Goal: Task Accomplishment & Management: Manage account settings

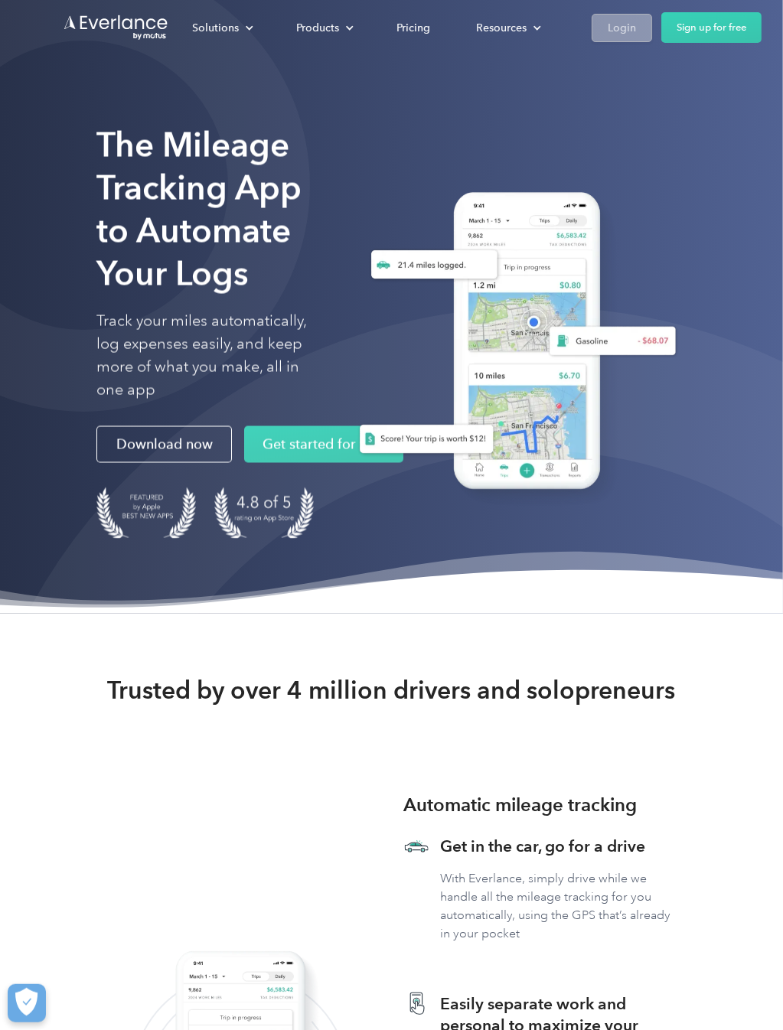
click at [612, 28] on div "Login" at bounding box center [622, 27] width 28 height 19
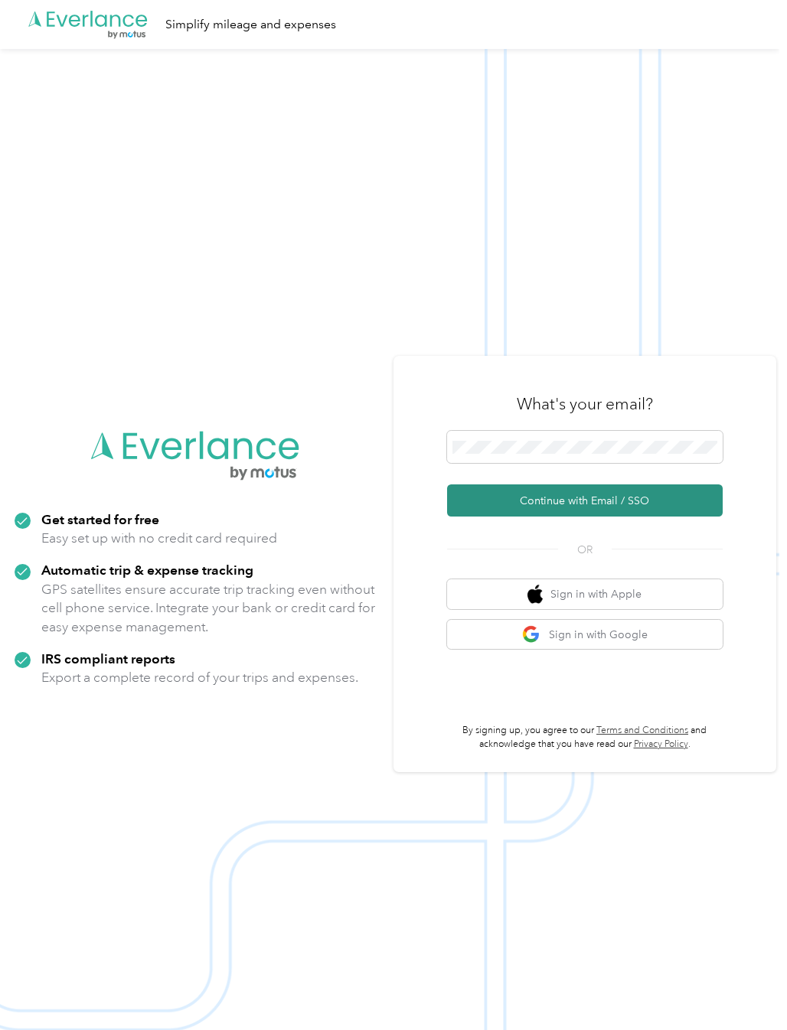
click at [563, 501] on button "Continue with Email / SSO" at bounding box center [585, 500] width 276 height 32
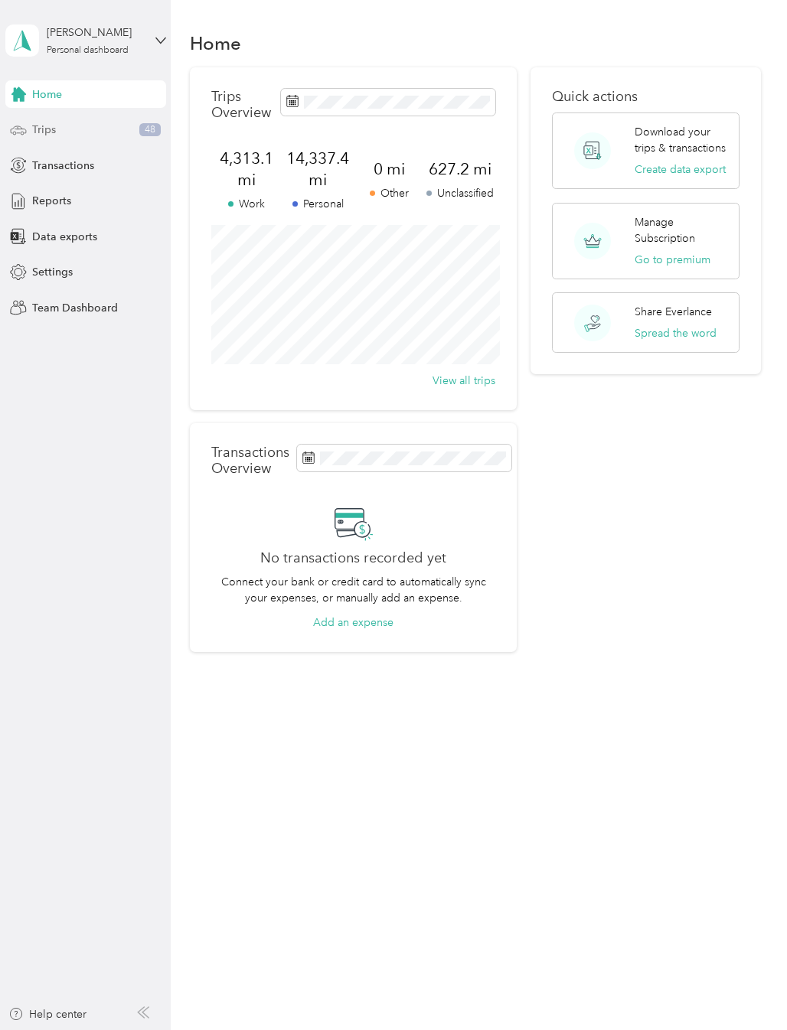
click at [37, 129] on span "Trips" at bounding box center [44, 130] width 24 height 16
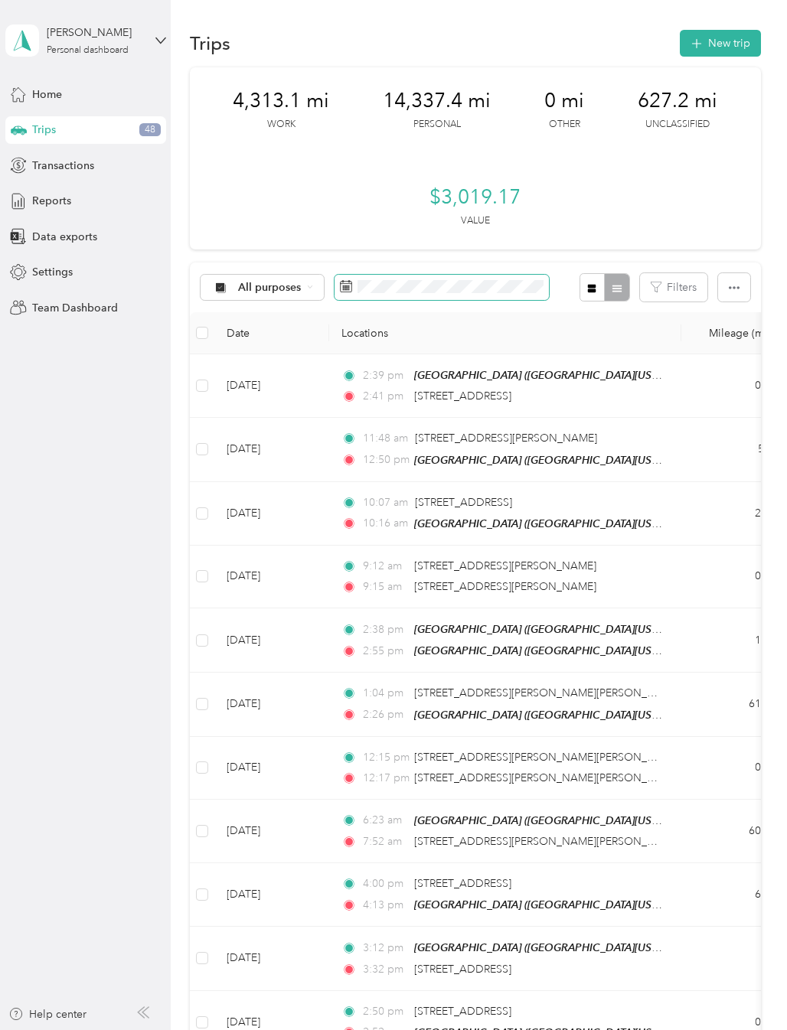
click at [380, 293] on span at bounding box center [441, 288] width 214 height 26
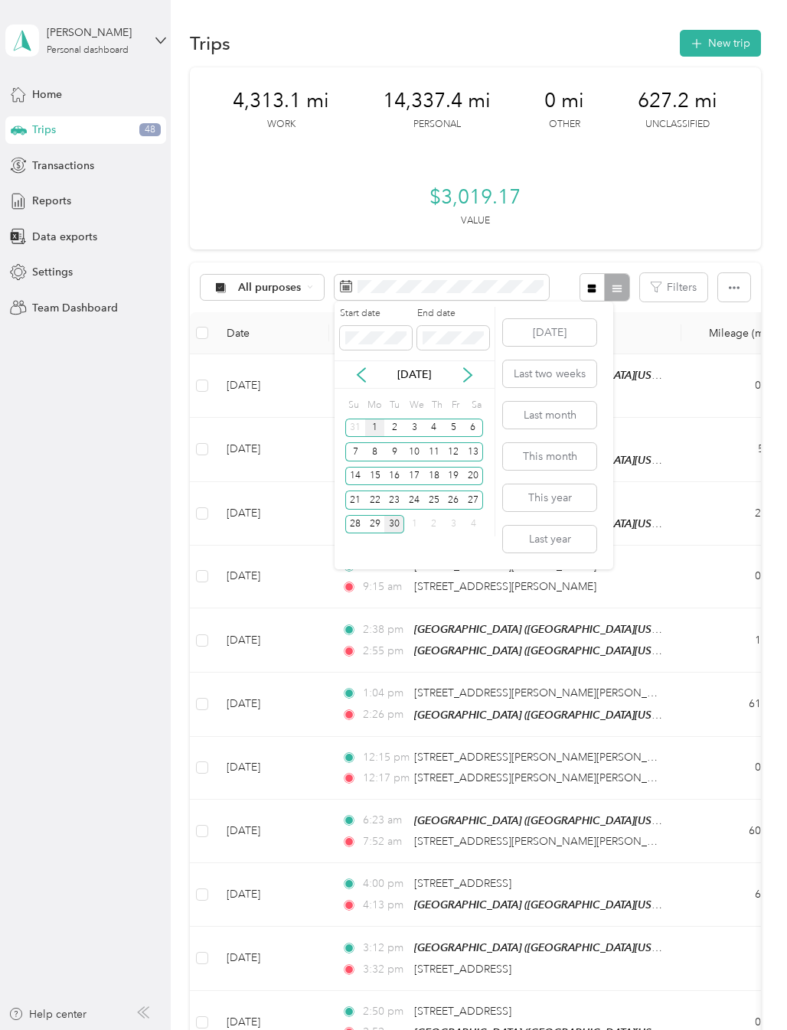
click at [372, 427] on div "1" at bounding box center [375, 428] width 20 height 19
click at [390, 521] on div "30" at bounding box center [394, 524] width 20 height 19
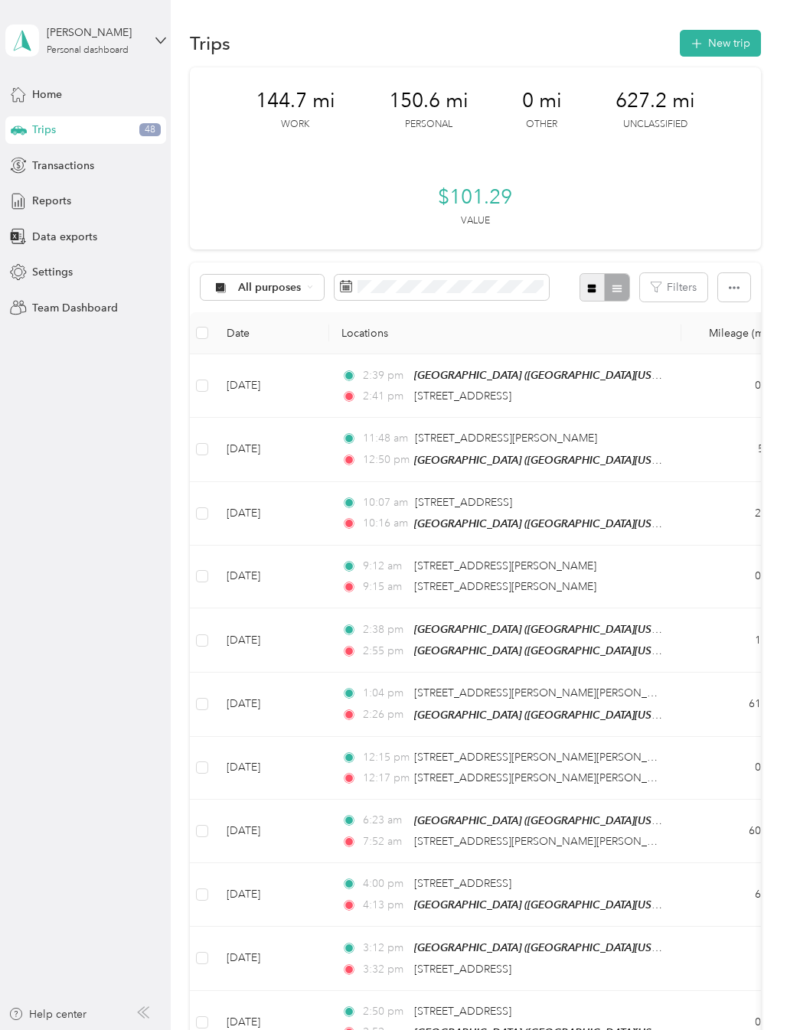
click at [588, 289] on icon "button" at bounding box center [592, 288] width 8 height 8
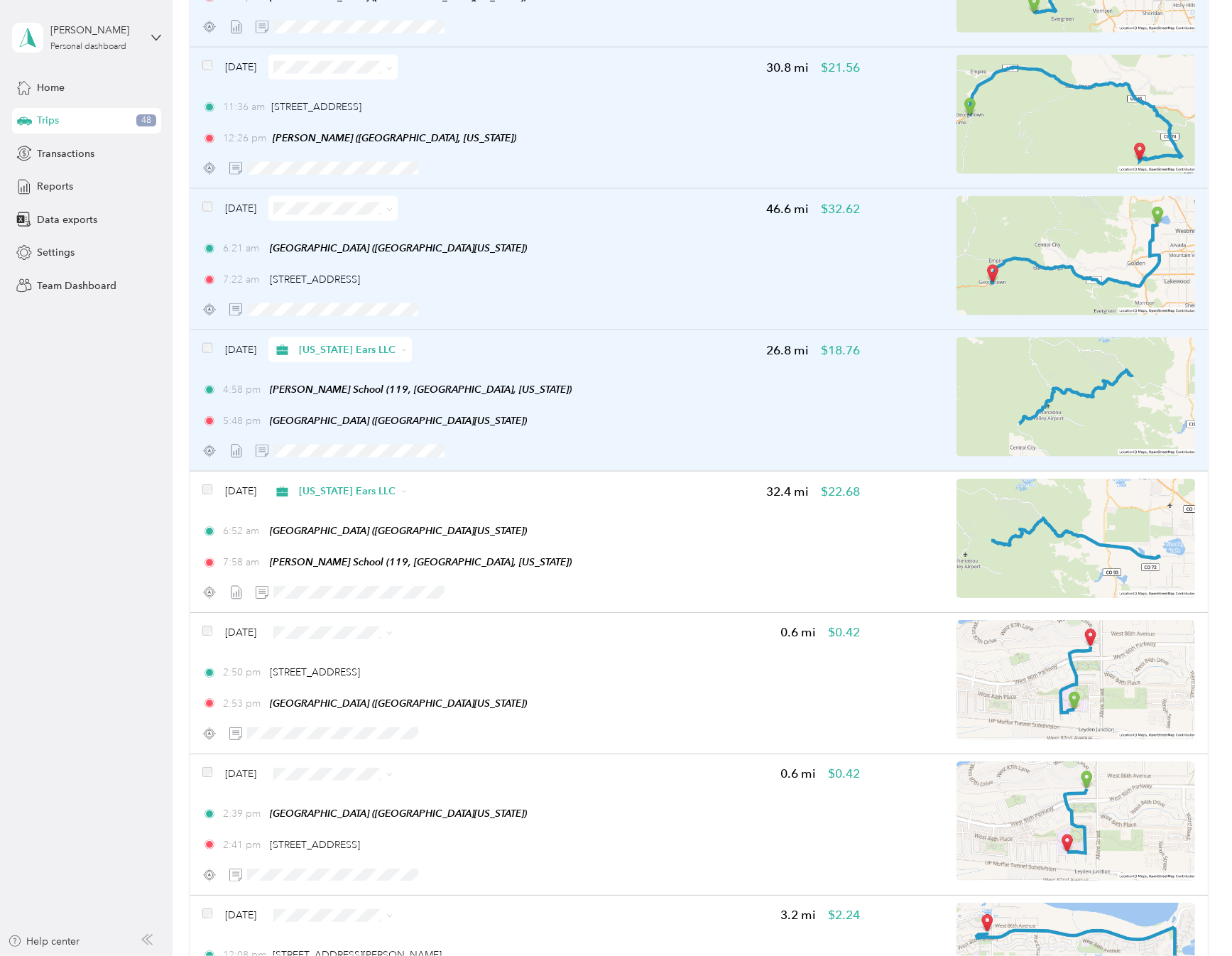
scroll to position [2131, 0]
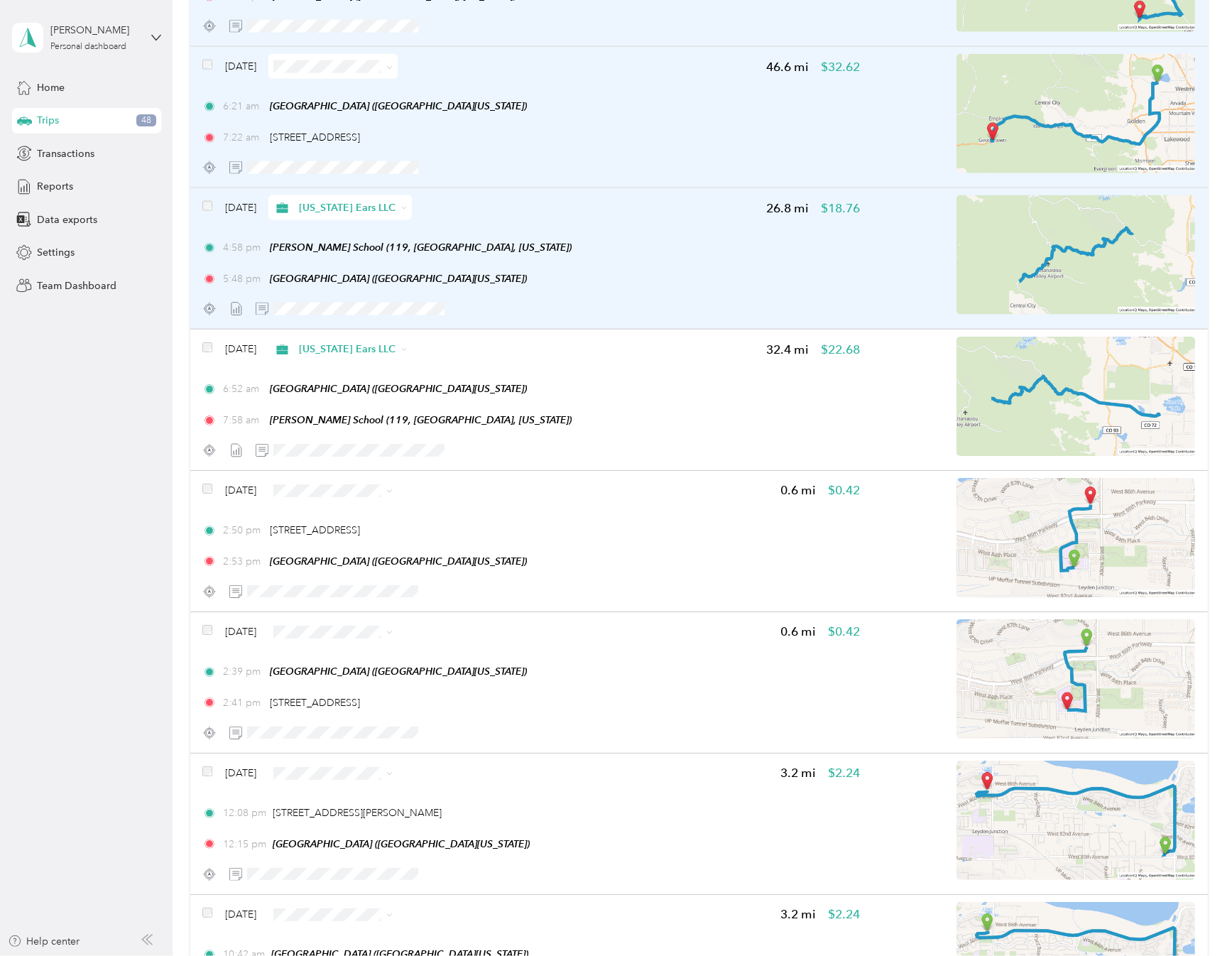
click at [65, 703] on aside "Hanna Page Personal dashboard Home Trips 48 Transactions Reports Data exports S…" at bounding box center [86, 478] width 173 height 956
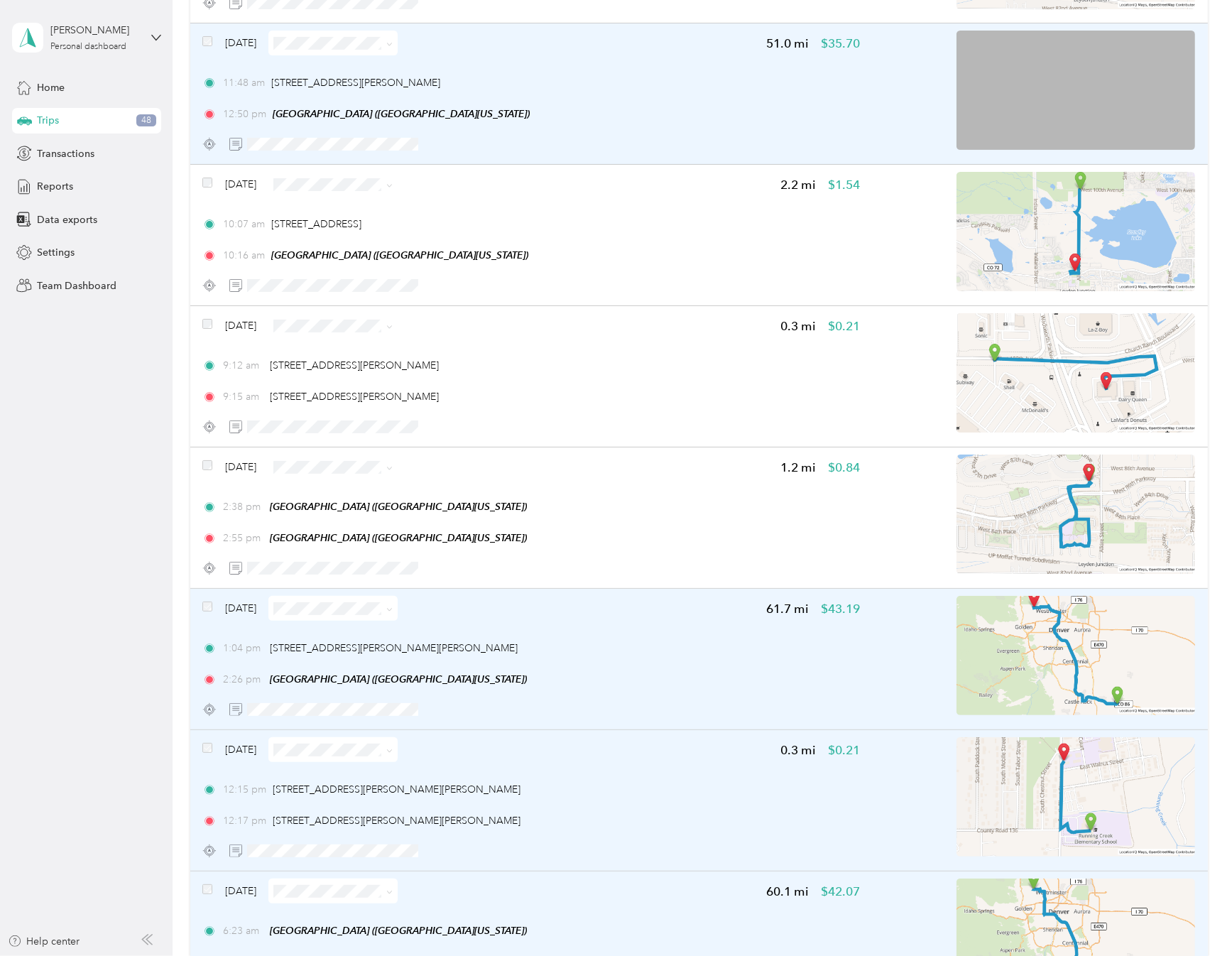
scroll to position [0, 0]
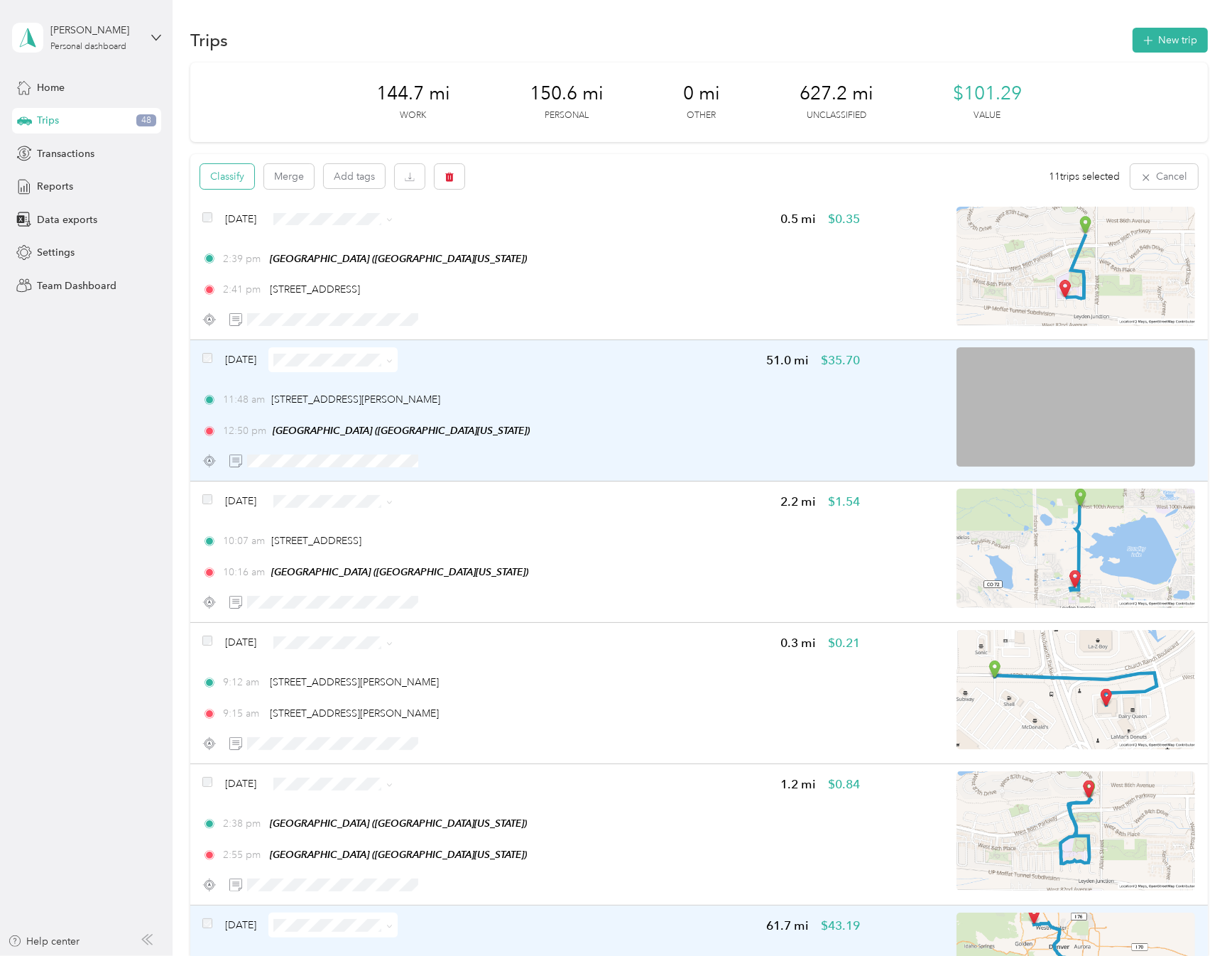
click at [233, 177] on button "Classify" at bounding box center [227, 176] width 54 height 25
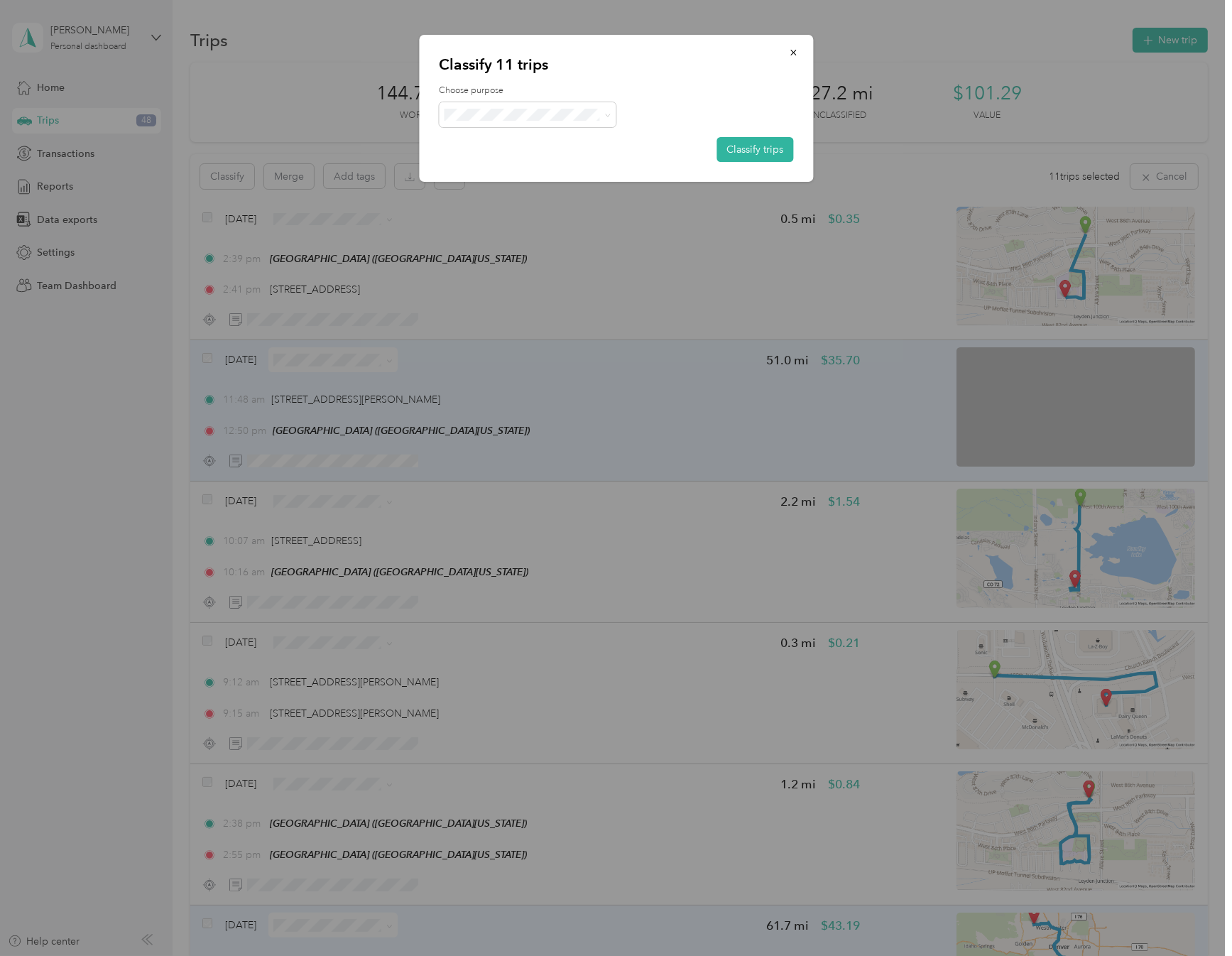
click at [496, 191] on span "Colorado Ears LLC" at bounding box center [540, 187] width 132 height 15
click at [729, 149] on button "Classify trips" at bounding box center [754, 149] width 77 height 25
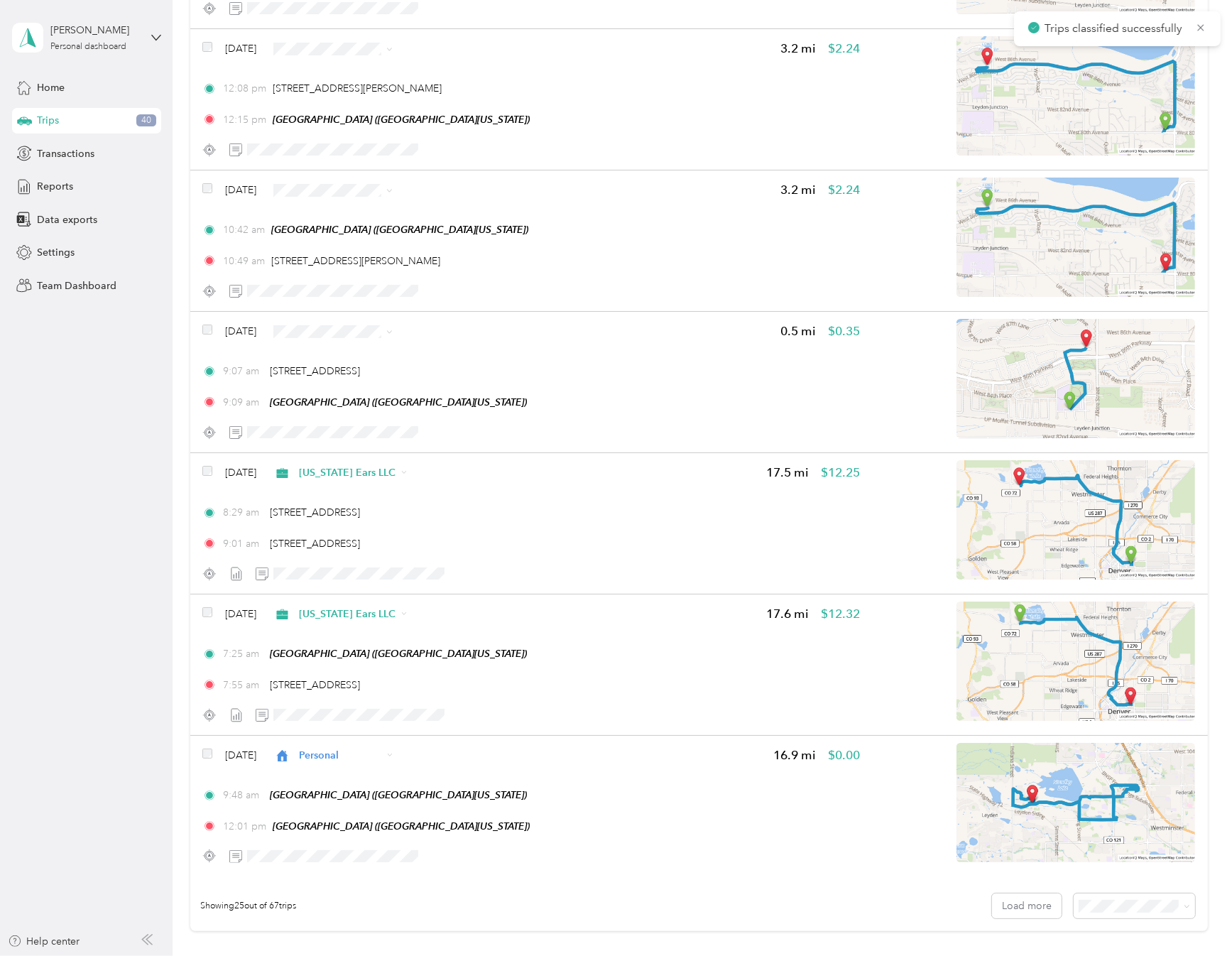
scroll to position [3028, 0]
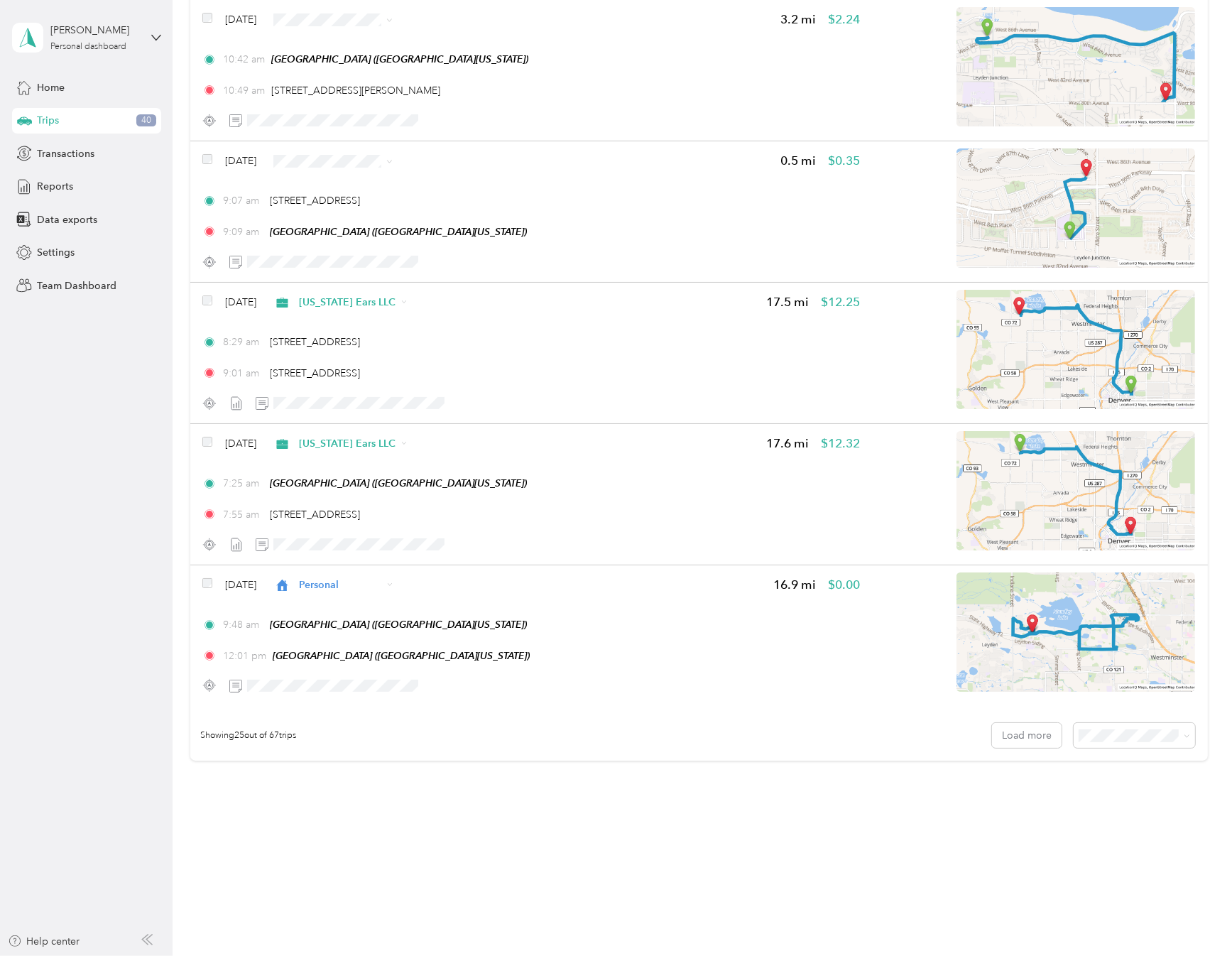
click at [729, 807] on span "100 per load" at bounding box center [1109, 808] width 58 height 12
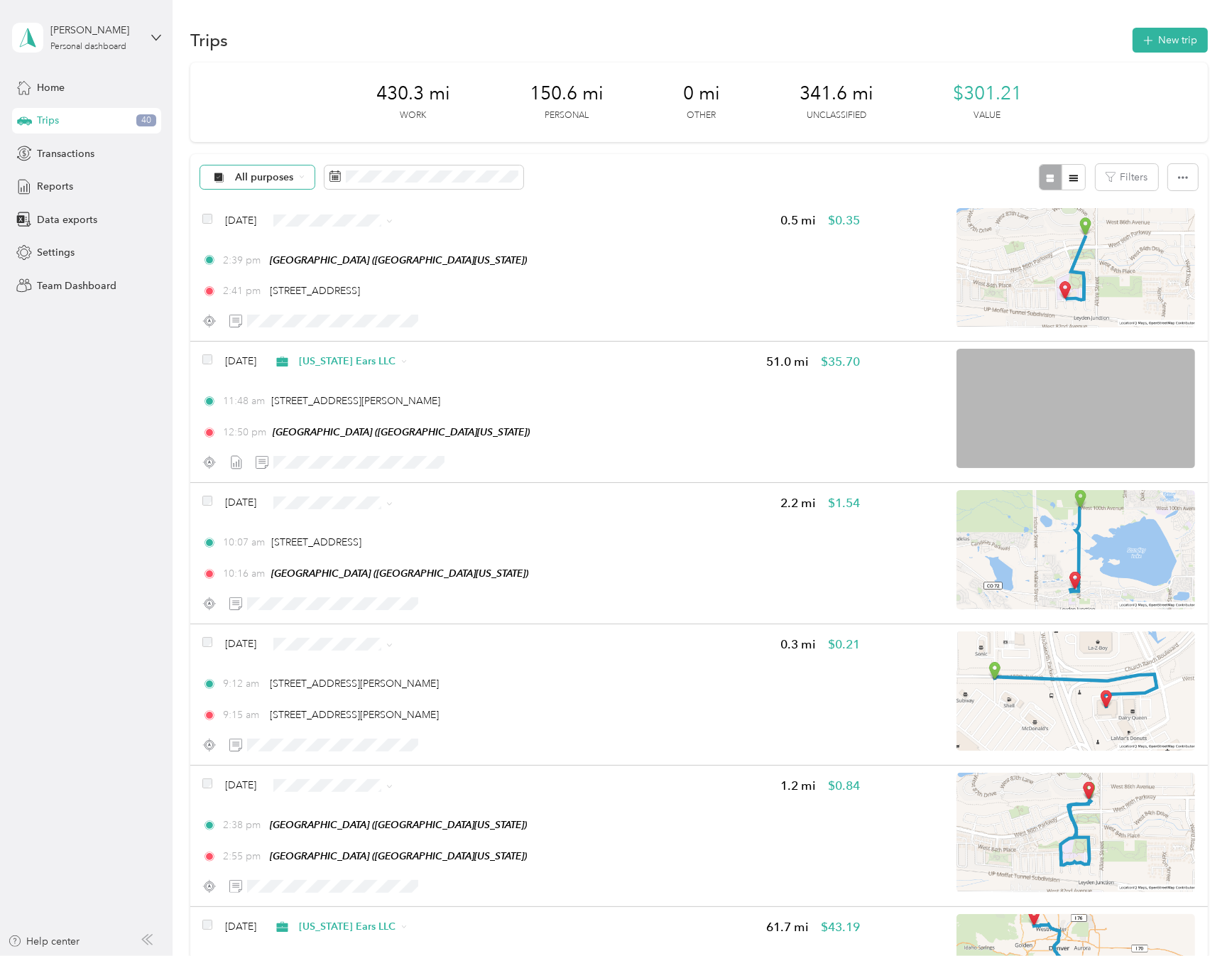
click at [271, 181] on span "All purposes" at bounding box center [264, 177] width 59 height 10
click at [267, 228] on span "Unclassified" at bounding box center [284, 227] width 96 height 15
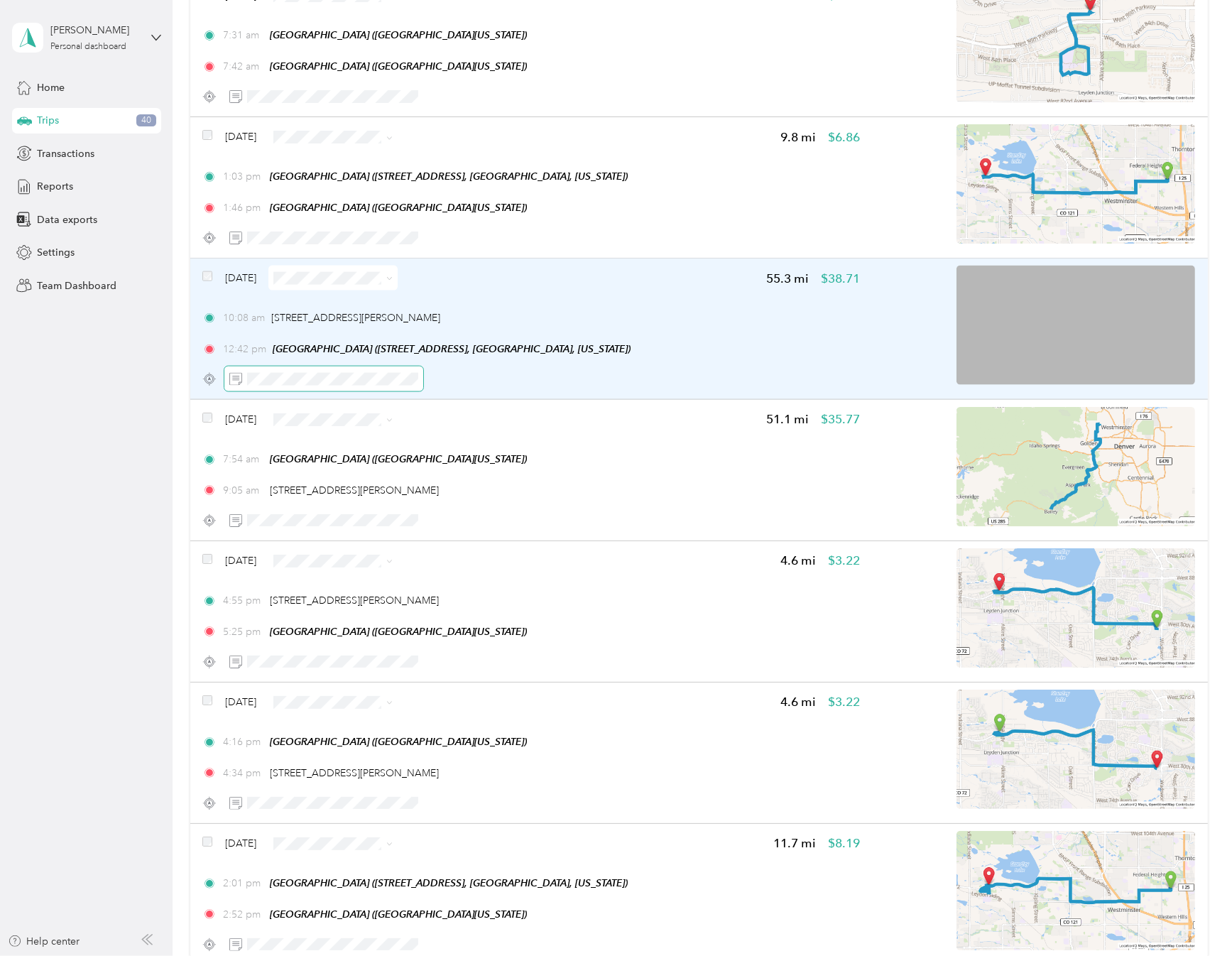
scroll to position [2201, 0]
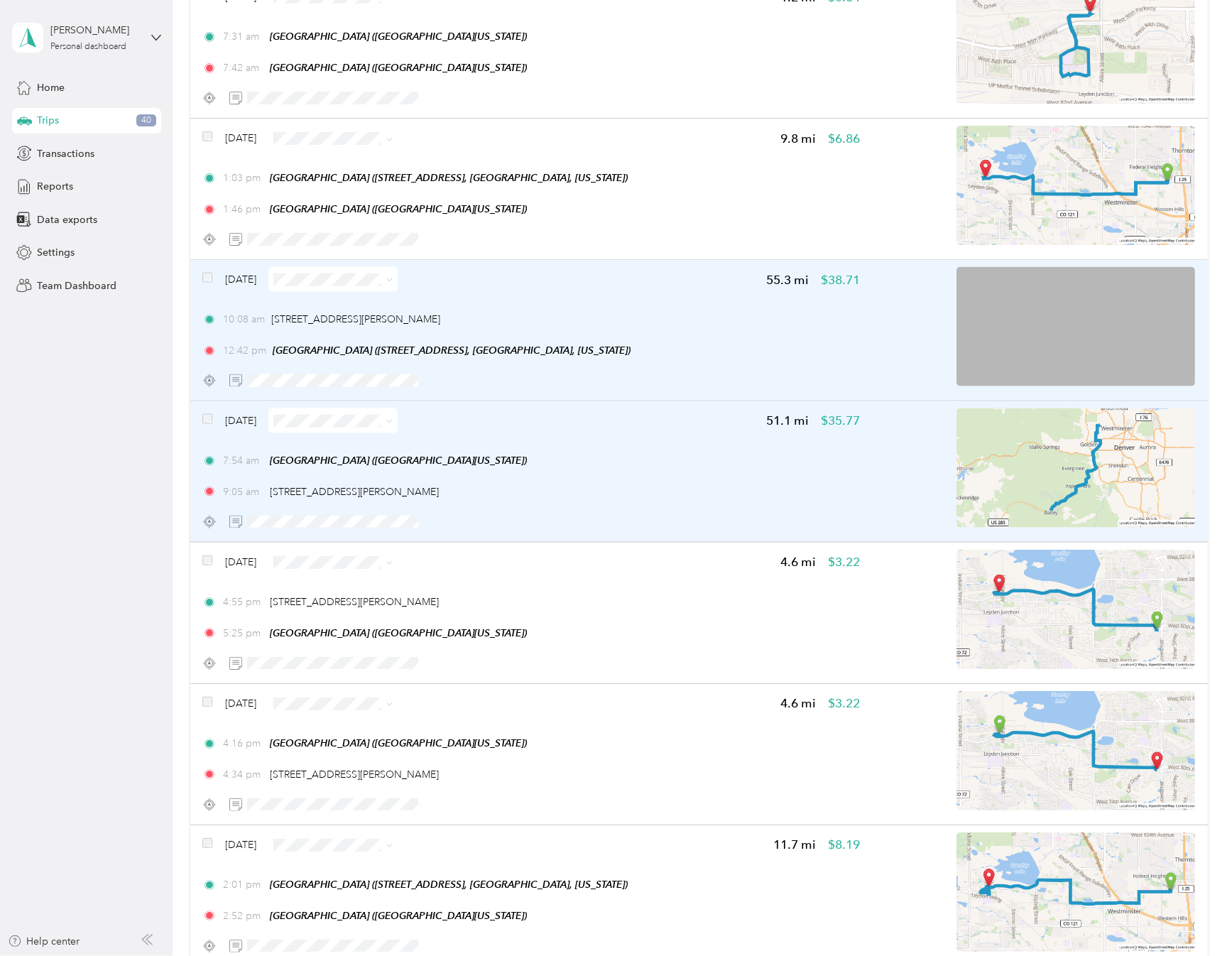
click at [201, 421] on div "Sep 11, 2025 51.1 mi $35.77 7:54 am West 86th Drive (West 86th Drive, Arvada, C…" at bounding box center [699, 472] width 1018 height 141
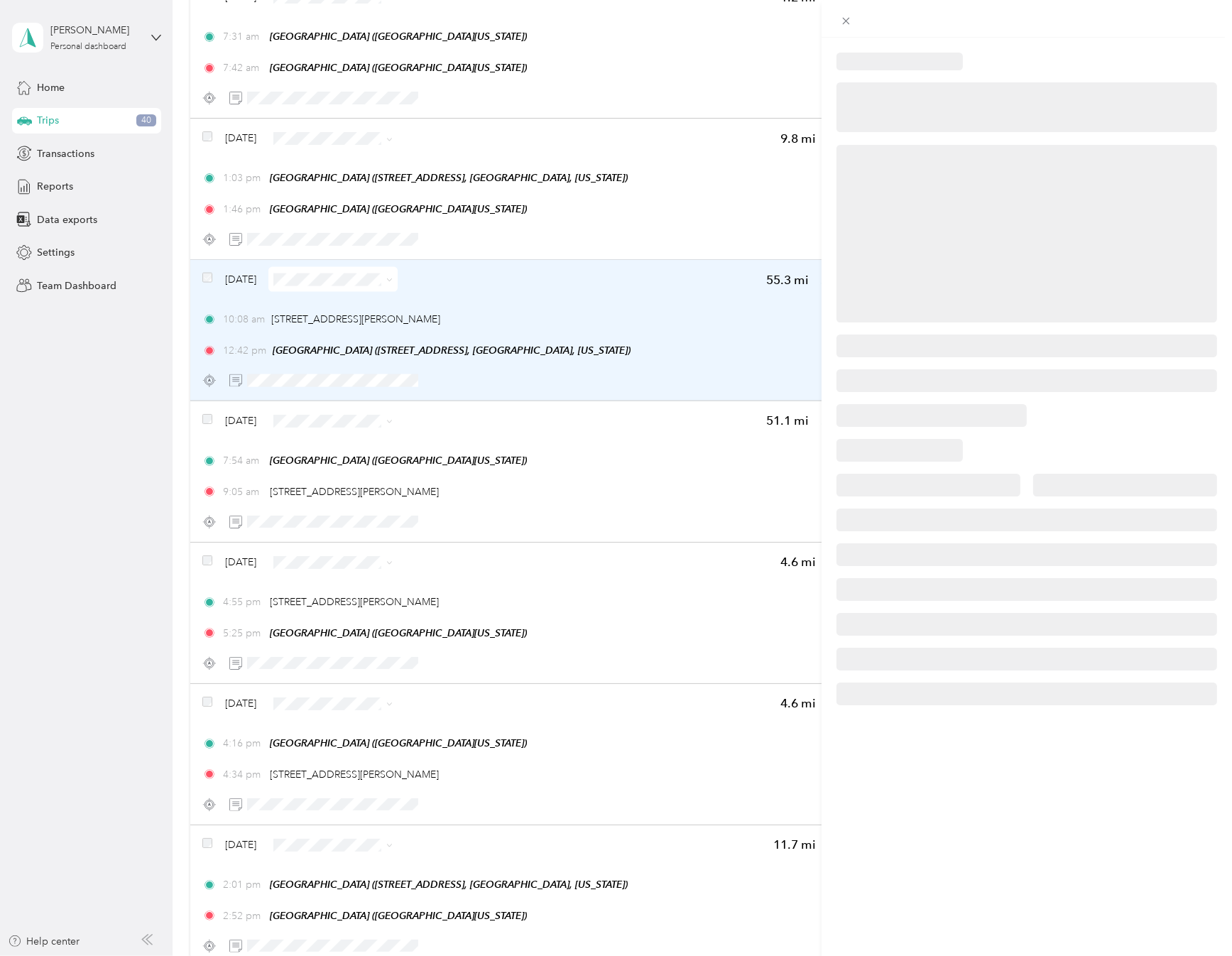
click at [207, 420] on div at bounding box center [616, 478] width 1232 height 956
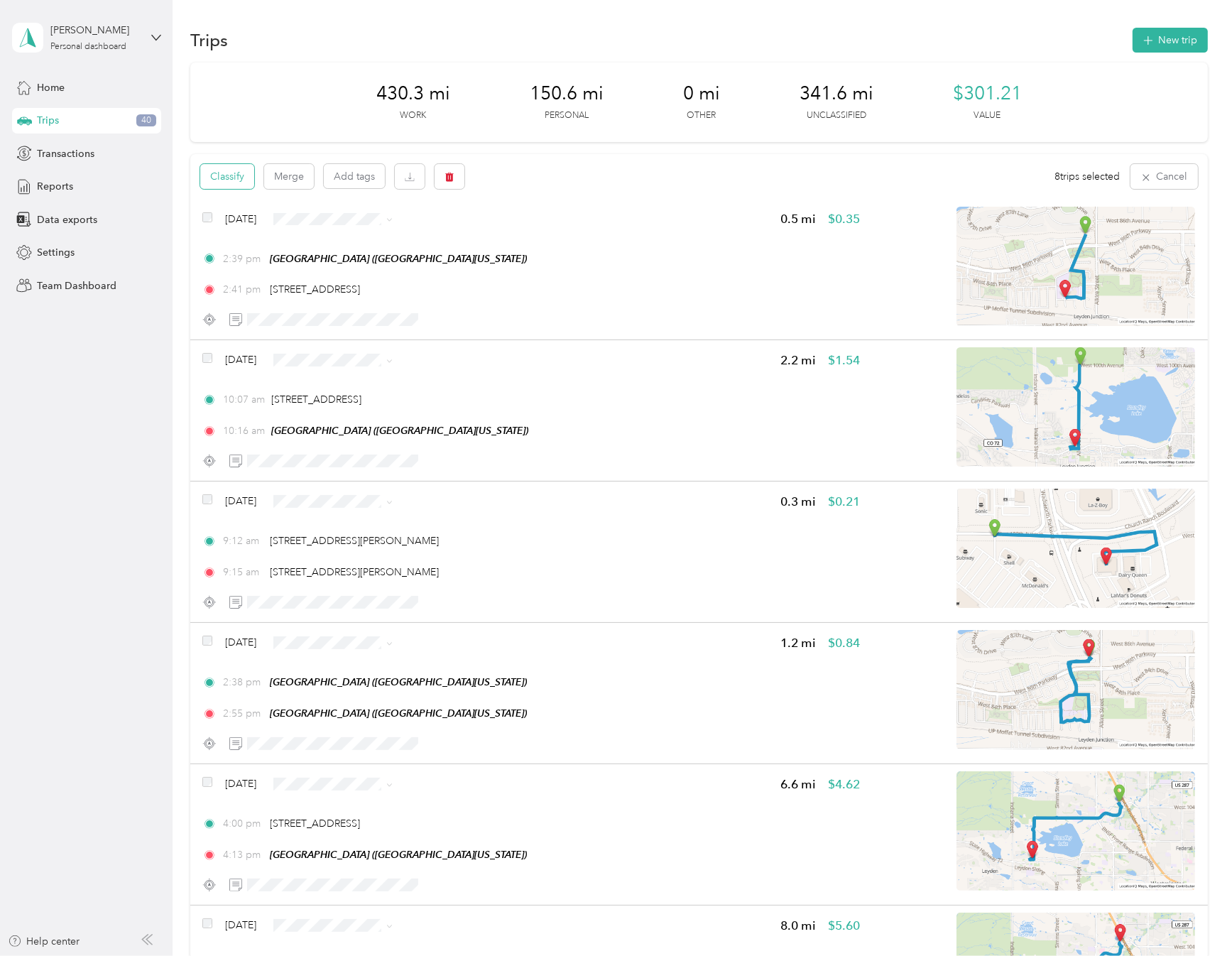
click at [233, 174] on button "Classify" at bounding box center [227, 176] width 54 height 25
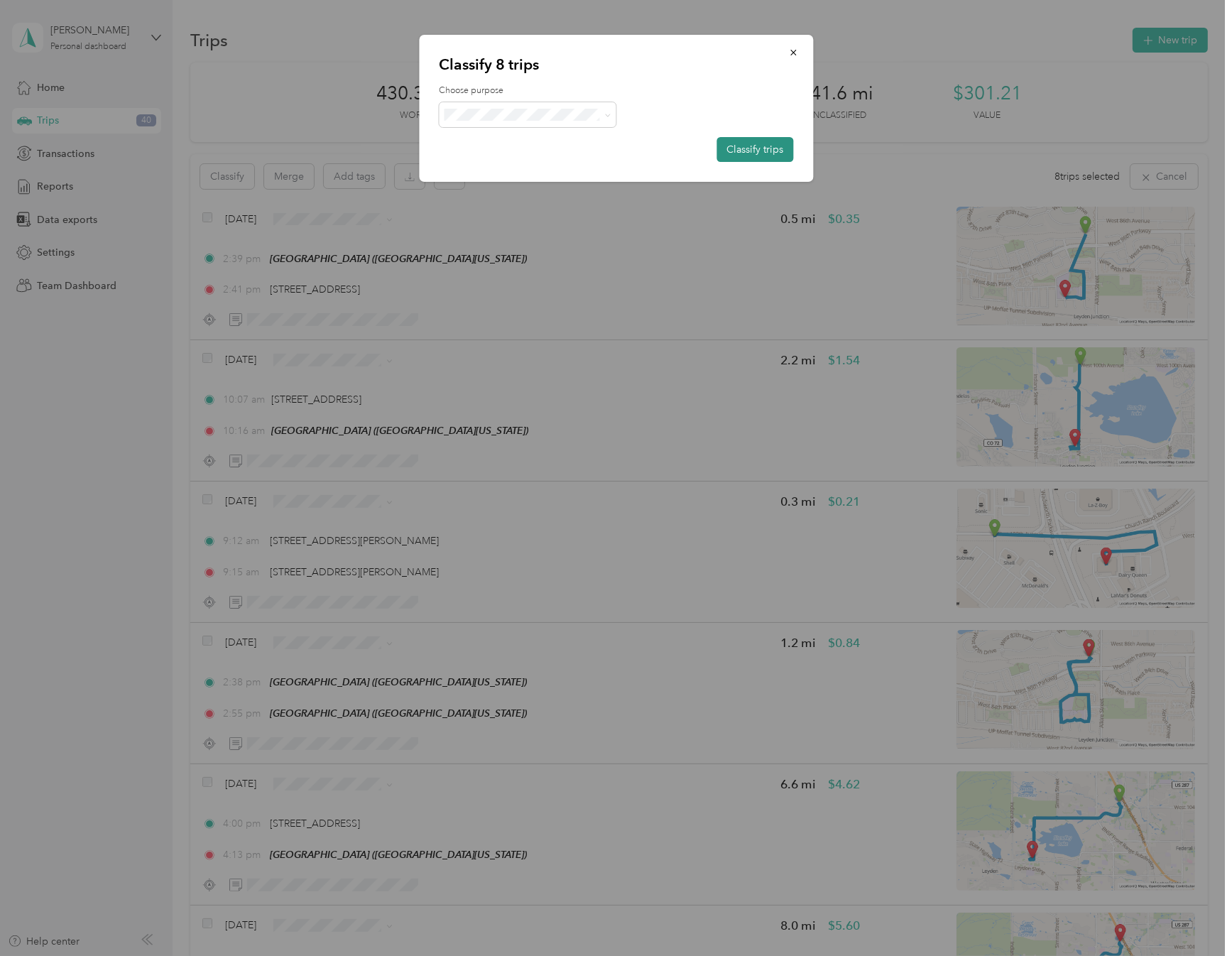
click at [729, 148] on button "Classify trips" at bounding box center [754, 149] width 77 height 25
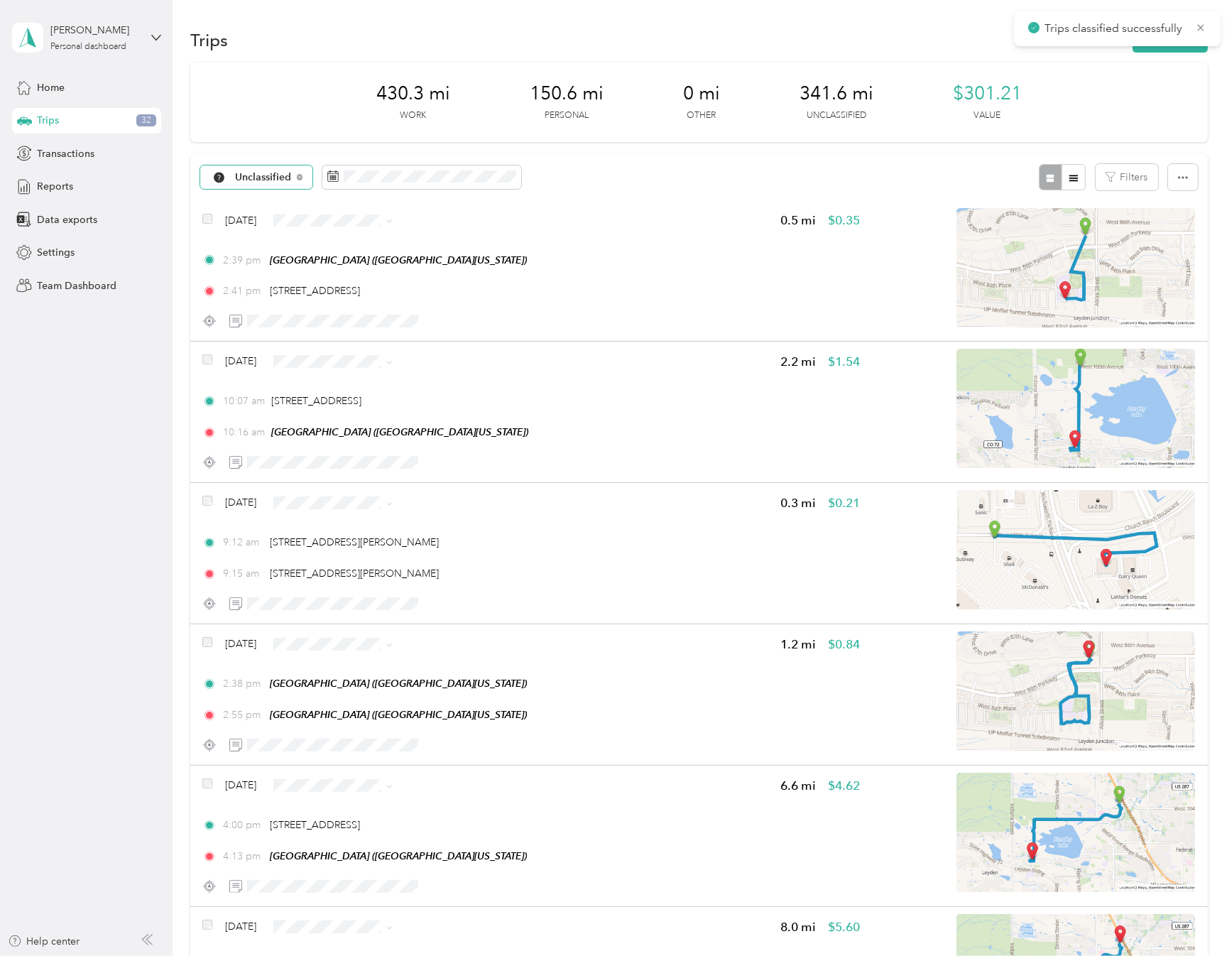
click at [295, 176] on div "Unclassified" at bounding box center [257, 177] width 113 height 24
click at [250, 256] on span "Work" at bounding box center [284, 252] width 96 height 15
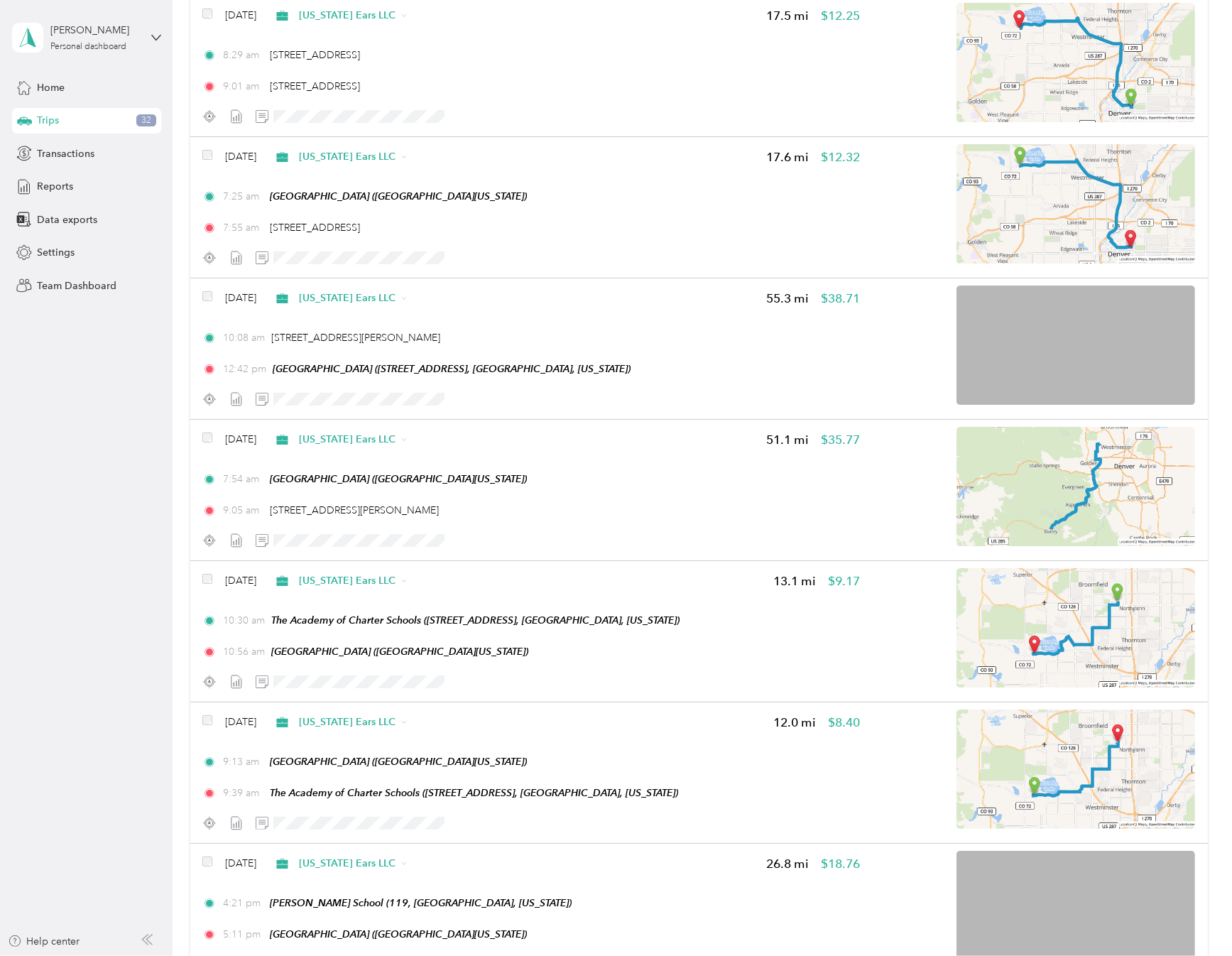
scroll to position [1397, 0]
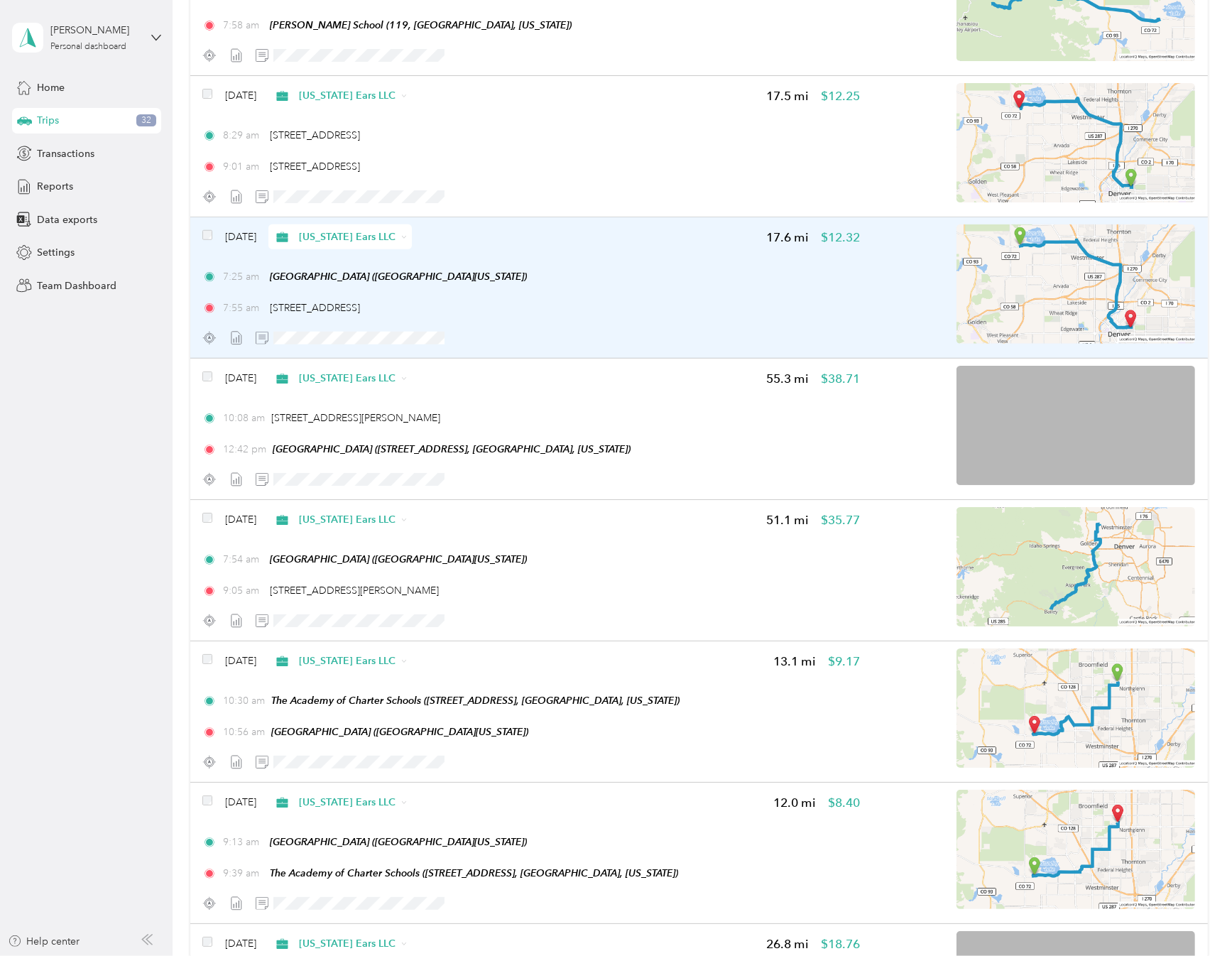
click at [391, 242] on span "Colorado Ears LLC" at bounding box center [347, 237] width 97 height 15
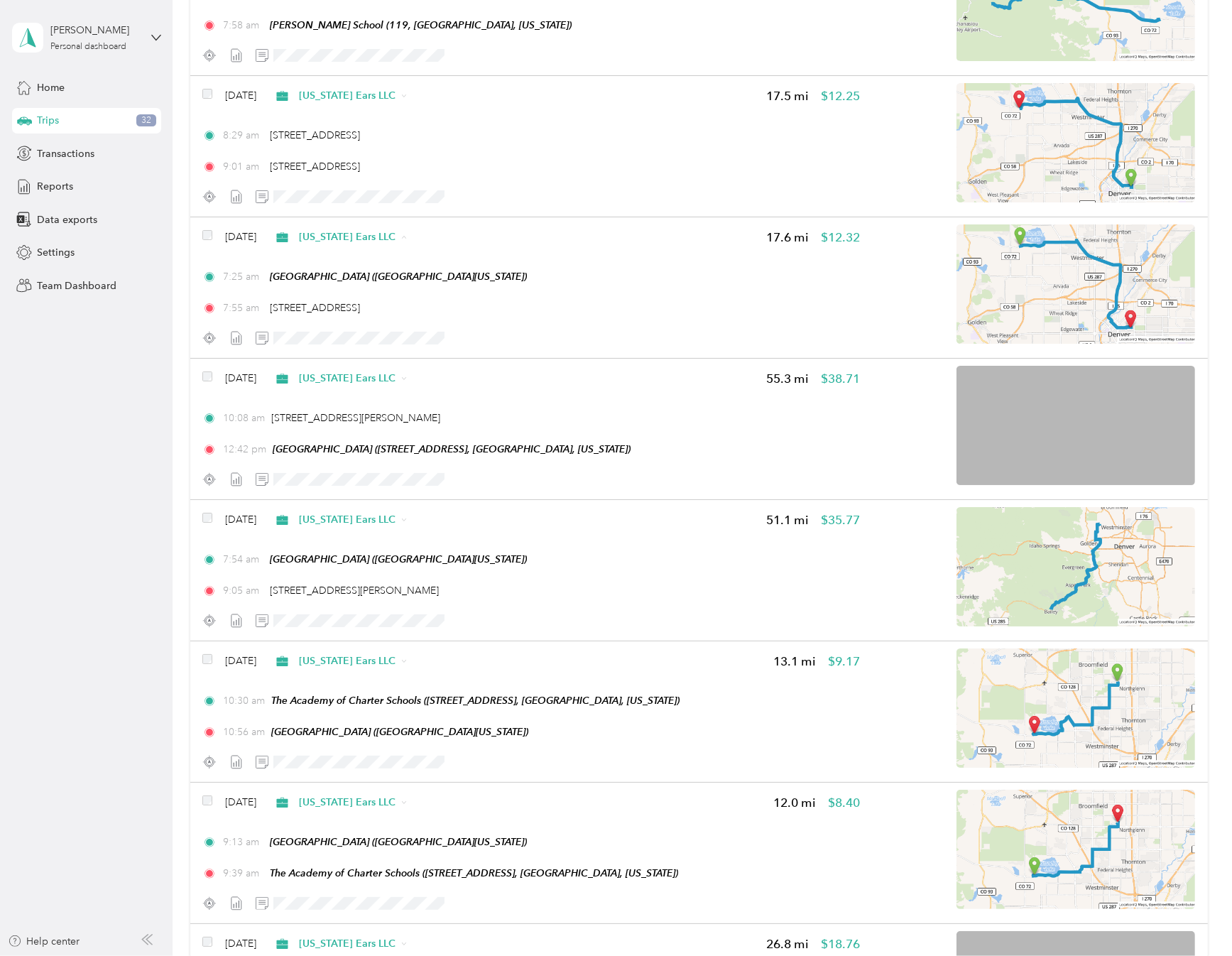
click at [344, 287] on span "Personal" at bounding box center [388, 288] width 114 height 15
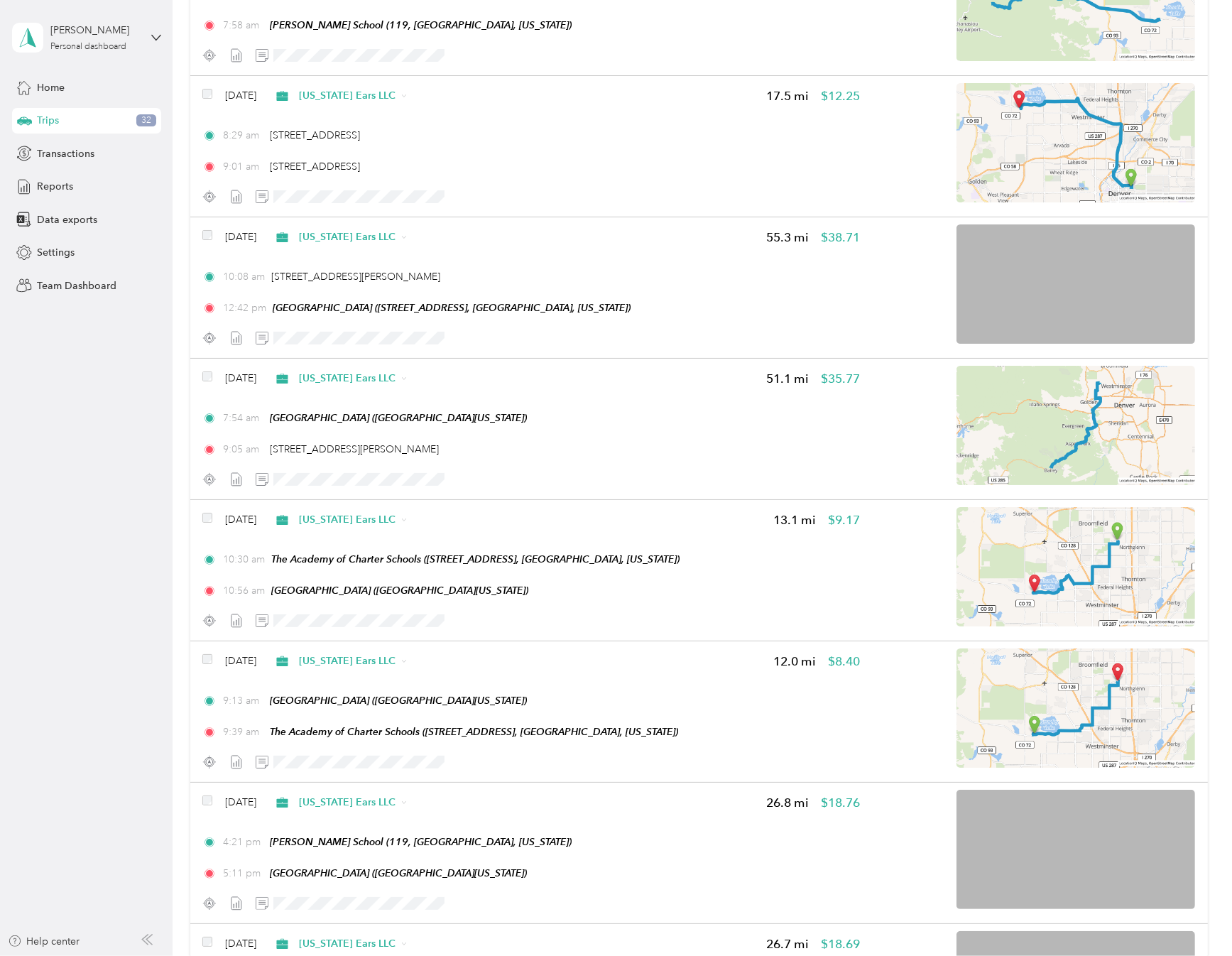
click at [86, 741] on aside "Hanna Page Personal dashboard Home Trips 32 Transactions Reports Data exports S…" at bounding box center [86, 478] width 173 height 956
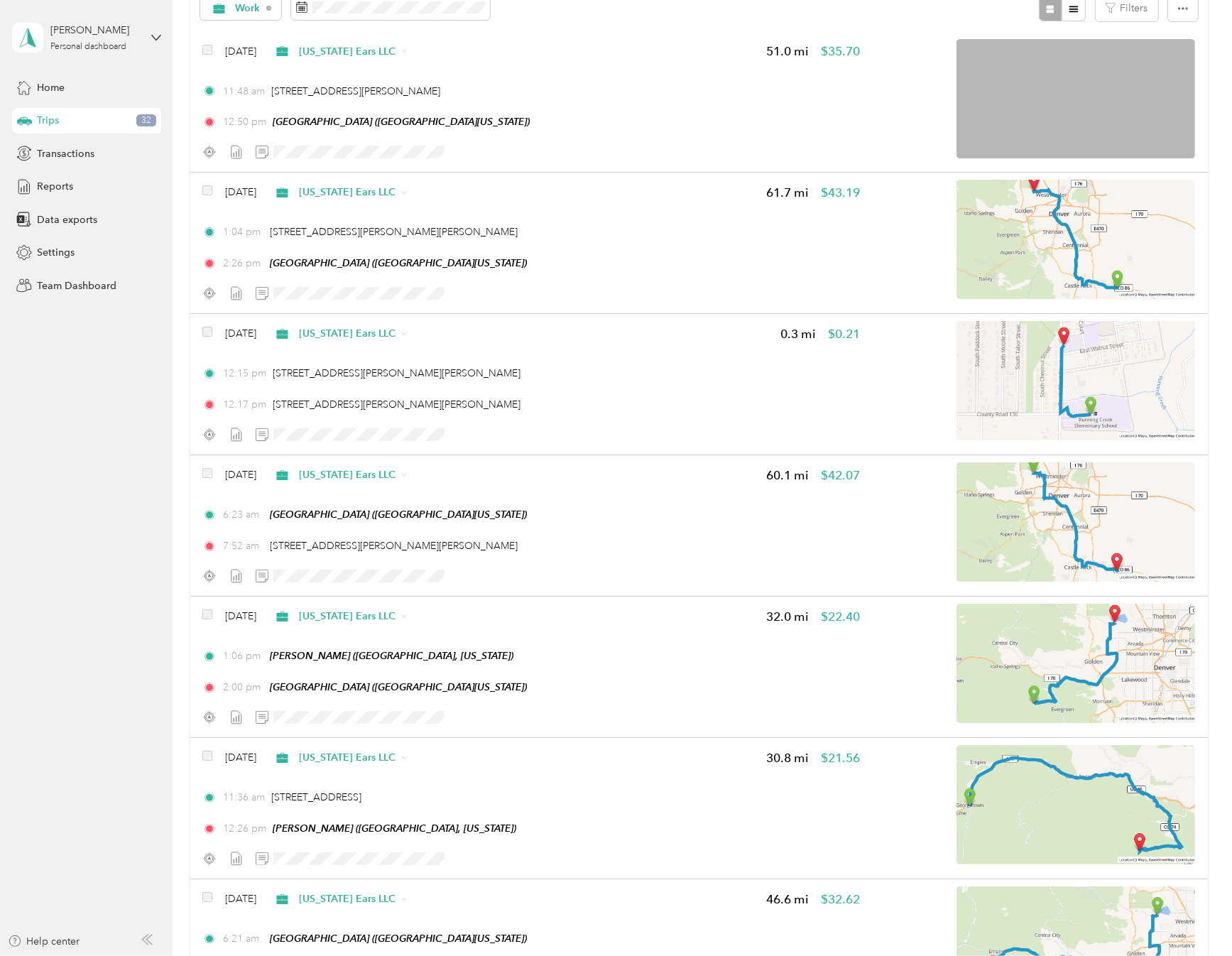
scroll to position [0, 0]
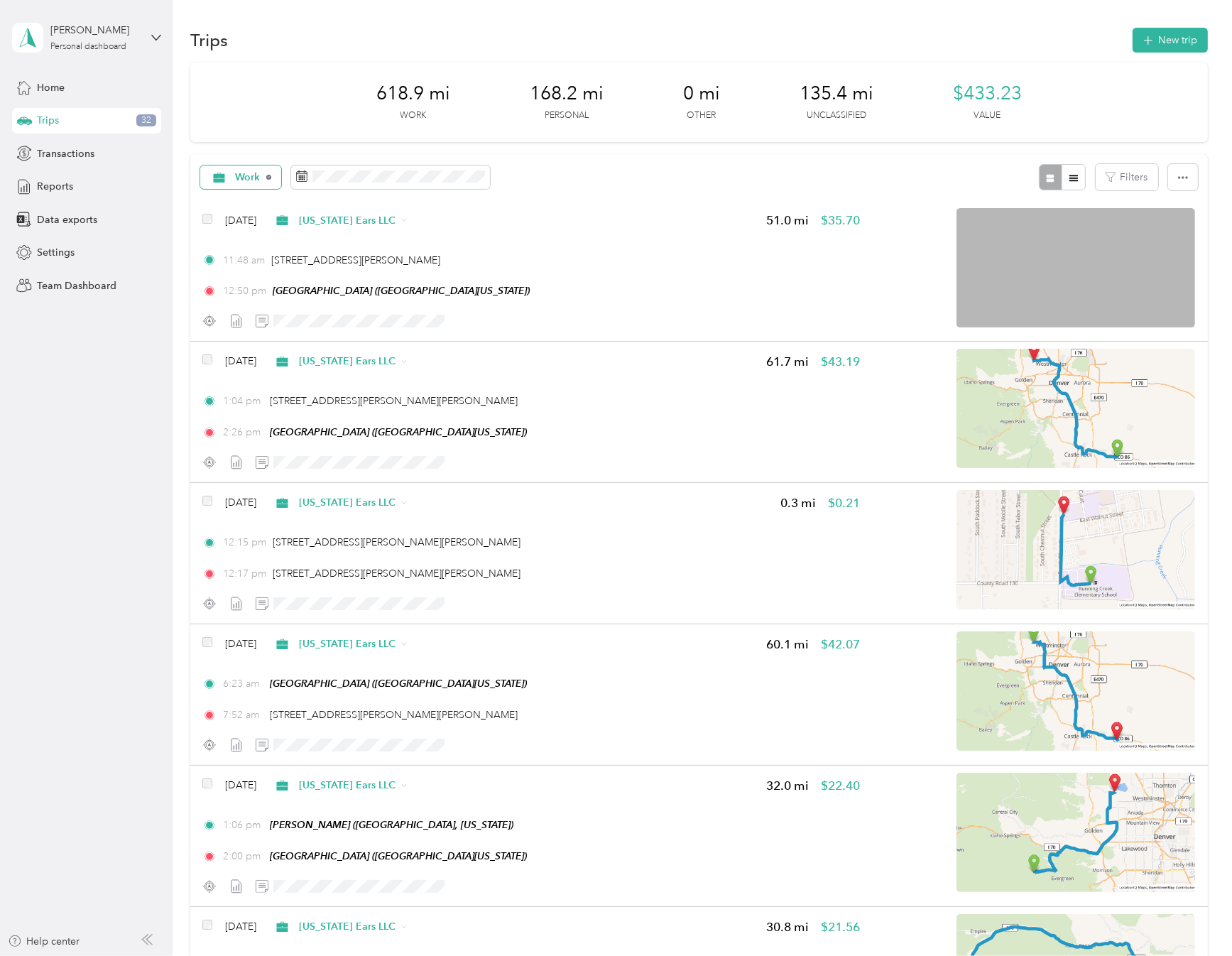
click at [270, 177] on icon at bounding box center [269, 177] width 6 height 6
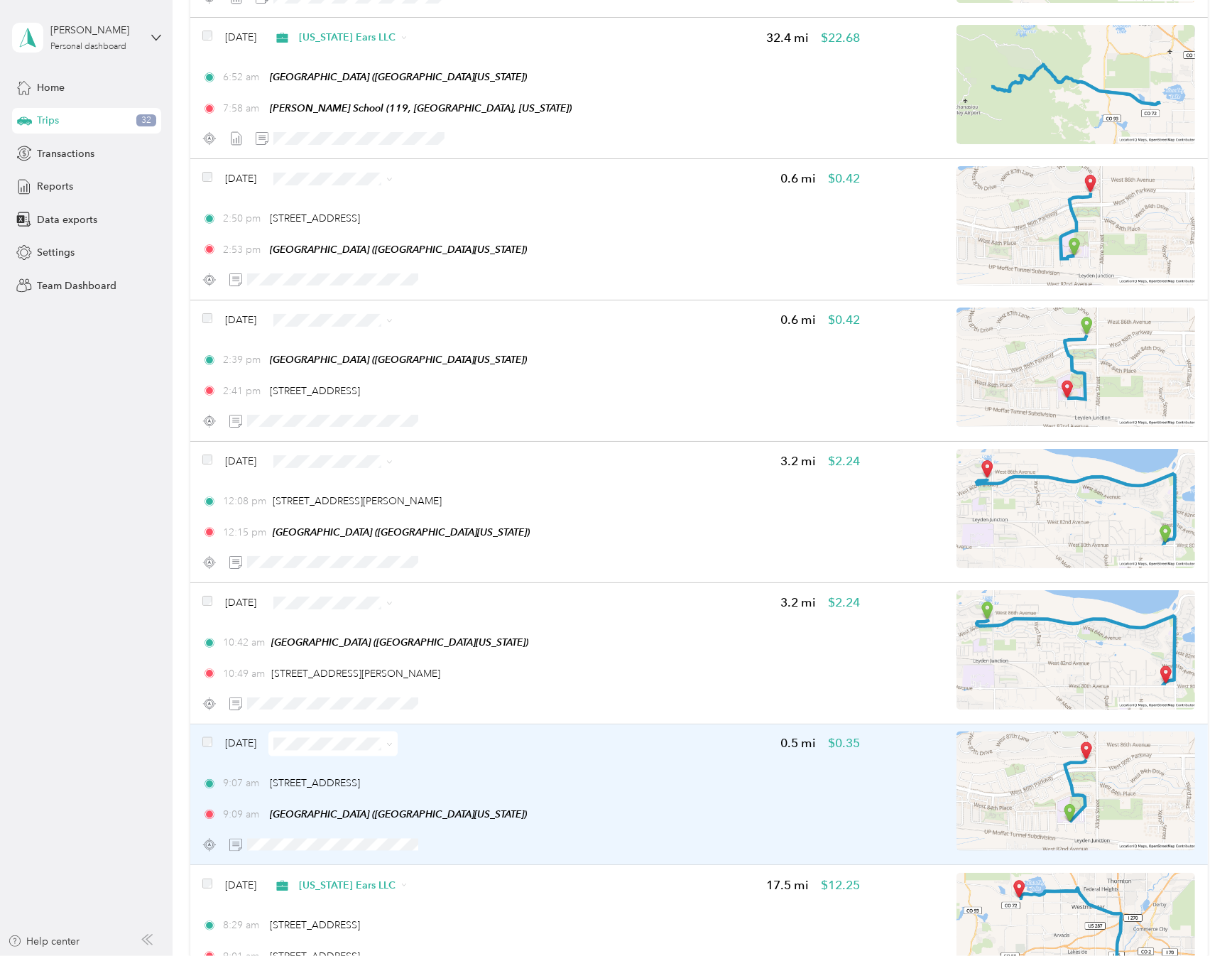
scroll to position [2557, 0]
